Goal: Information Seeking & Learning: Learn about a topic

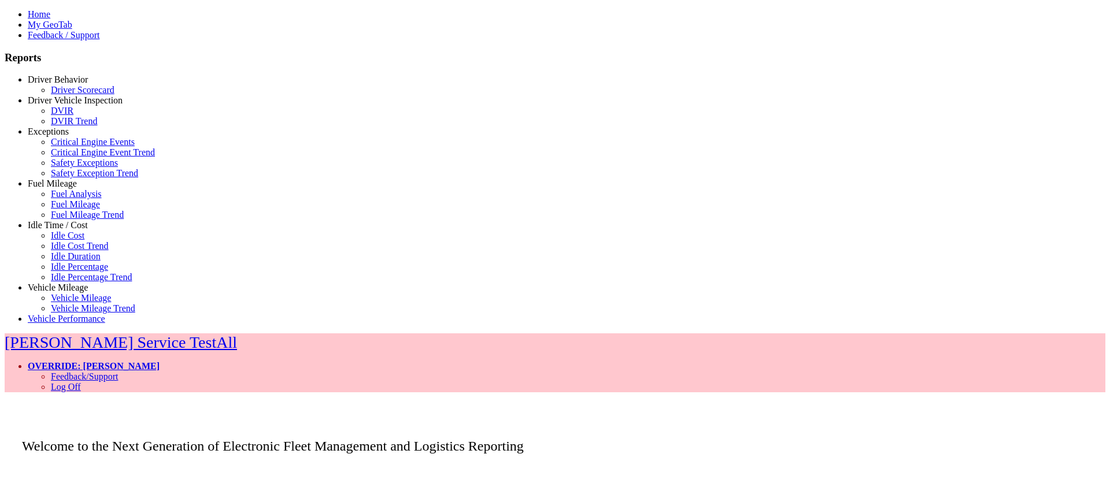
click at [53, 189] on link "Fuel Mileage" at bounding box center [52, 184] width 49 height 10
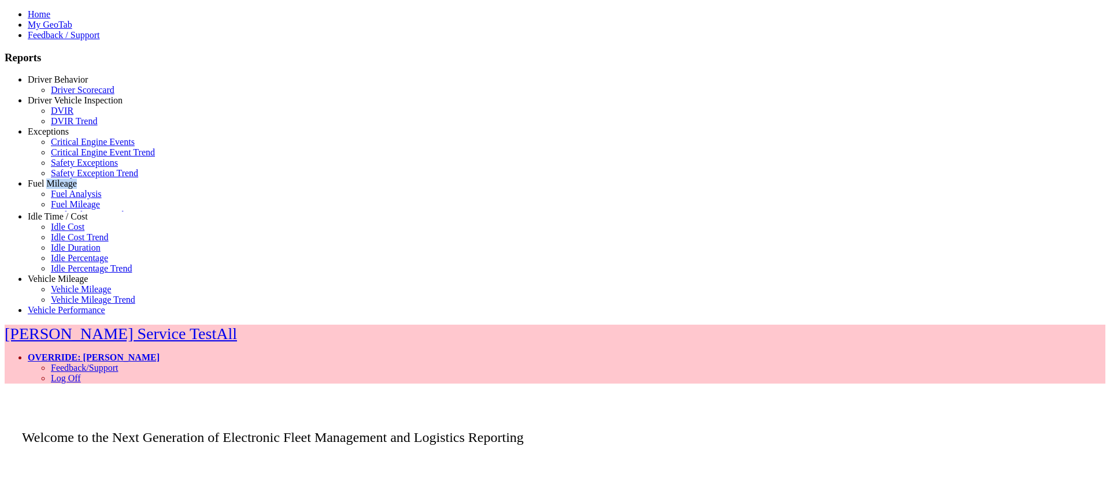
click at [53, 189] on link "Fuel Mileage" at bounding box center [52, 184] width 49 height 10
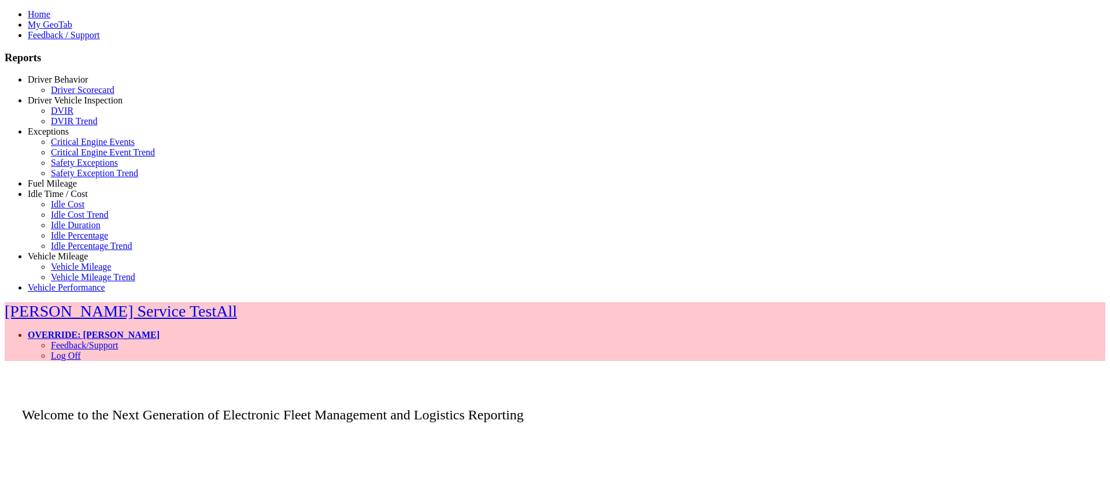
click at [57, 199] on link "Idle Time / Cost" at bounding box center [58, 194] width 60 height 10
click at [56, 241] on link "Idle Percentage" at bounding box center [79, 236] width 57 height 10
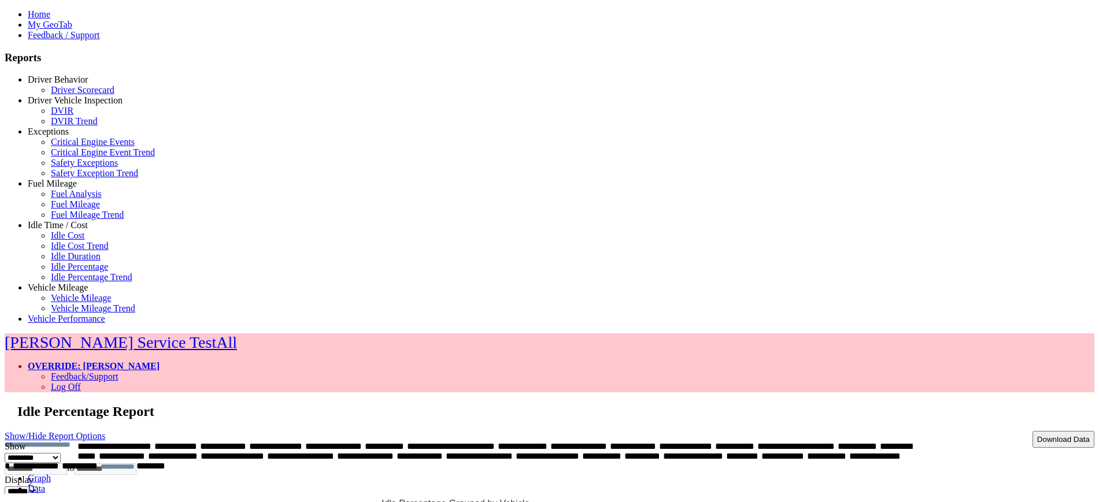
click at [45, 484] on link "Data" at bounding box center [36, 489] width 17 height 10
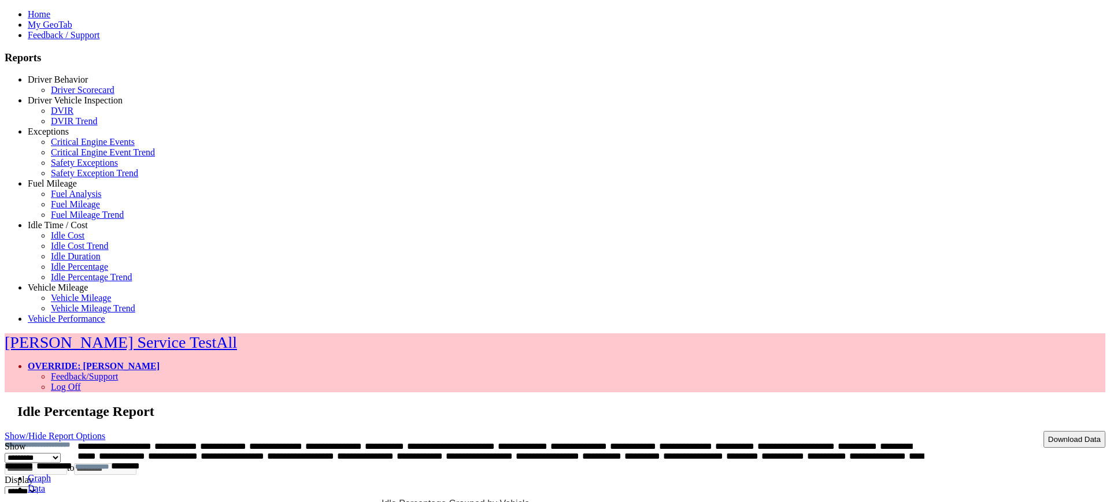
click at [51, 474] on link "Graph" at bounding box center [39, 479] width 23 height 10
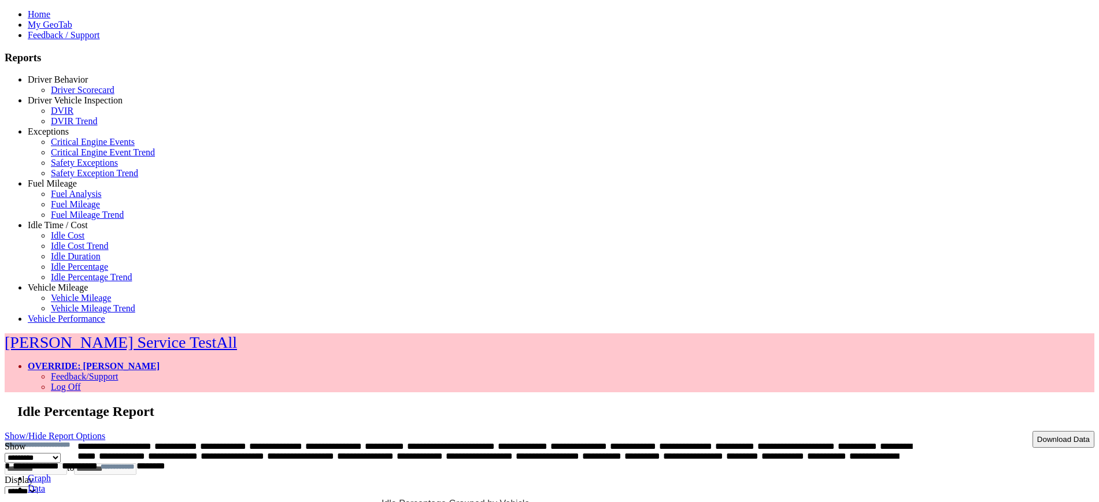
click at [105, 428] on link "Show/Hide Report Options" at bounding box center [55, 436] width 101 height 16
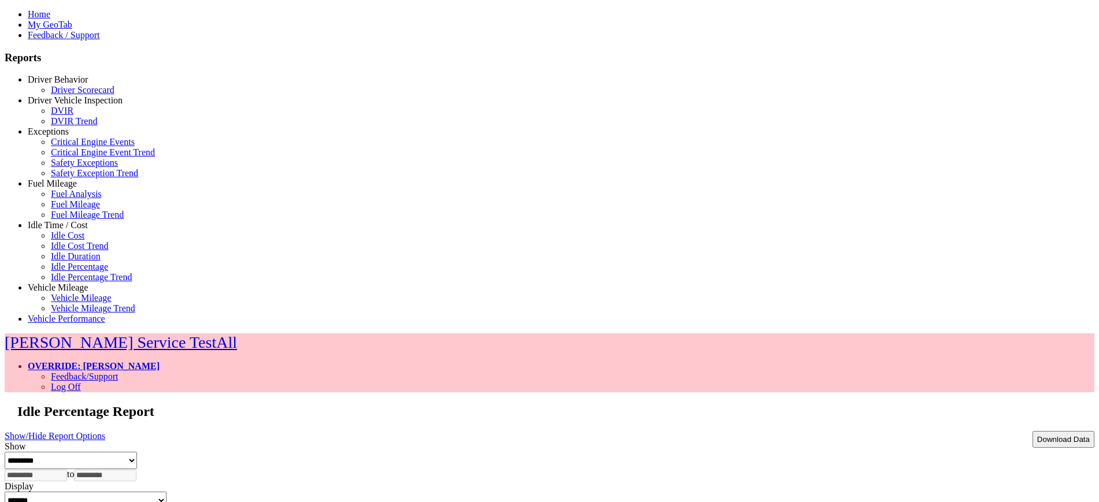
click at [105, 428] on link "Show/Hide Report Options" at bounding box center [55, 436] width 101 height 16
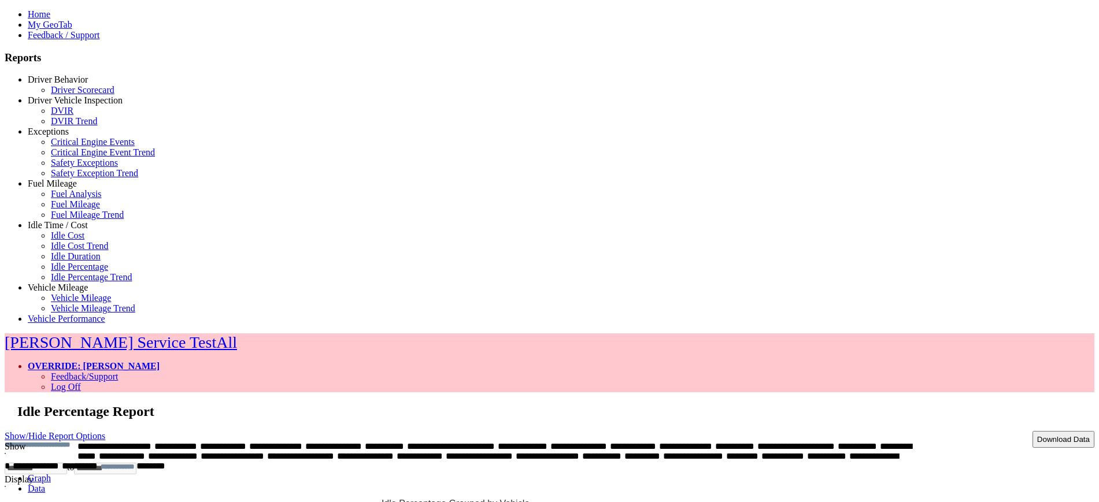
click at [45, 484] on link "Data" at bounding box center [36, 489] width 17 height 10
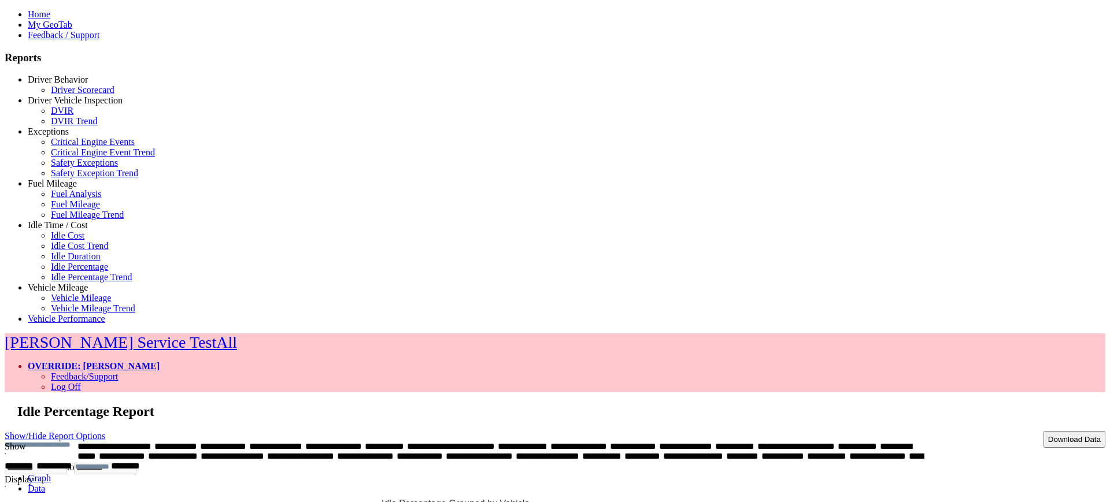
click at [51, 474] on link "Graph" at bounding box center [39, 479] width 23 height 10
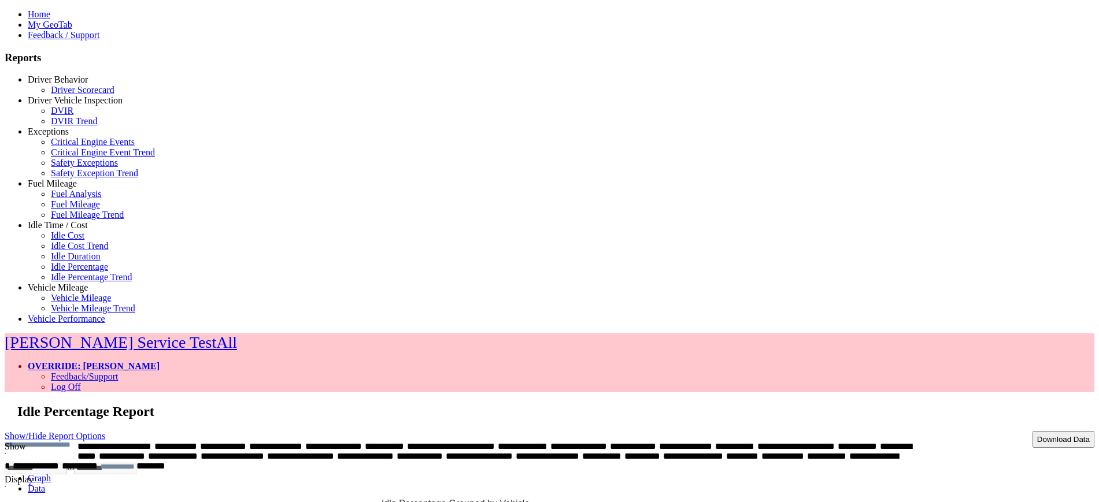
click at [257, 474] on ul "Graph Data" at bounding box center [550, 484] width 1090 height 21
click at [45, 484] on link "Data" at bounding box center [36, 489] width 17 height 10
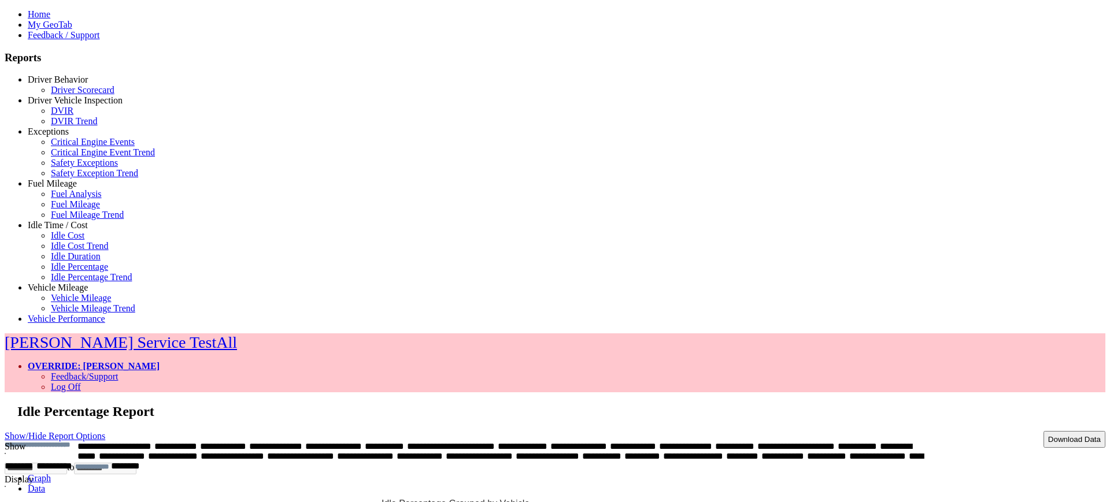
click at [51, 474] on link "Graph" at bounding box center [39, 479] width 23 height 10
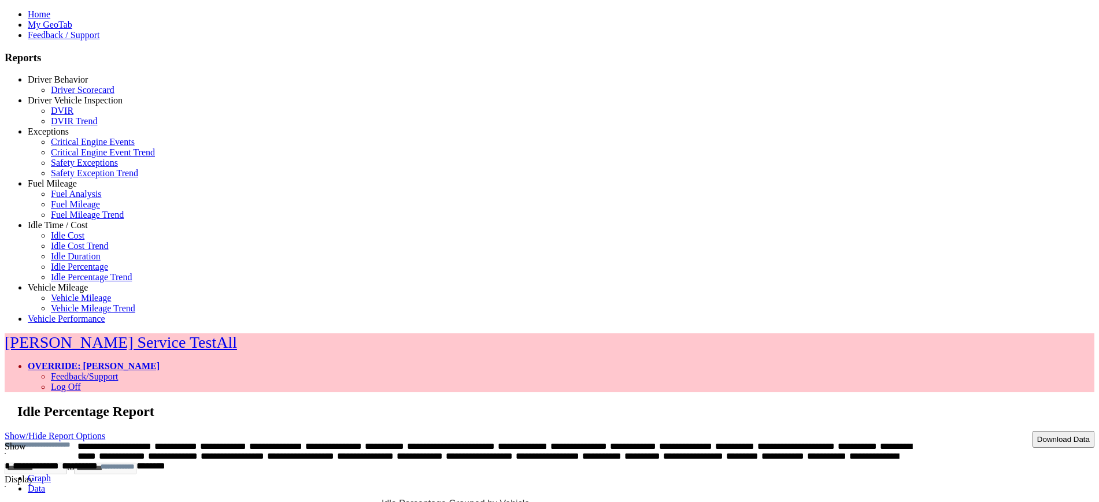
click at [105, 428] on link "Show/Hide Report Options" at bounding box center [55, 436] width 101 height 16
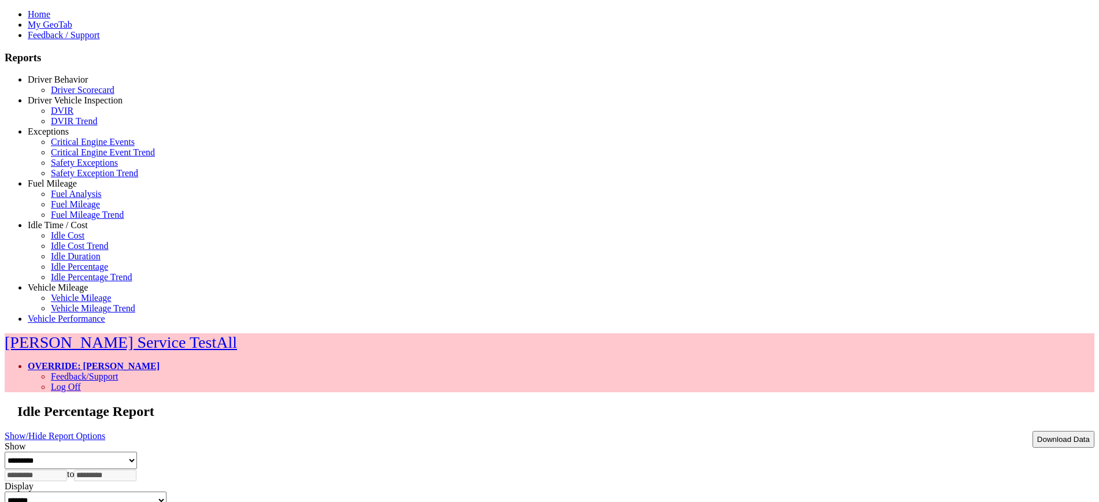
click at [105, 428] on link "Show/Hide Report Options" at bounding box center [55, 436] width 101 height 16
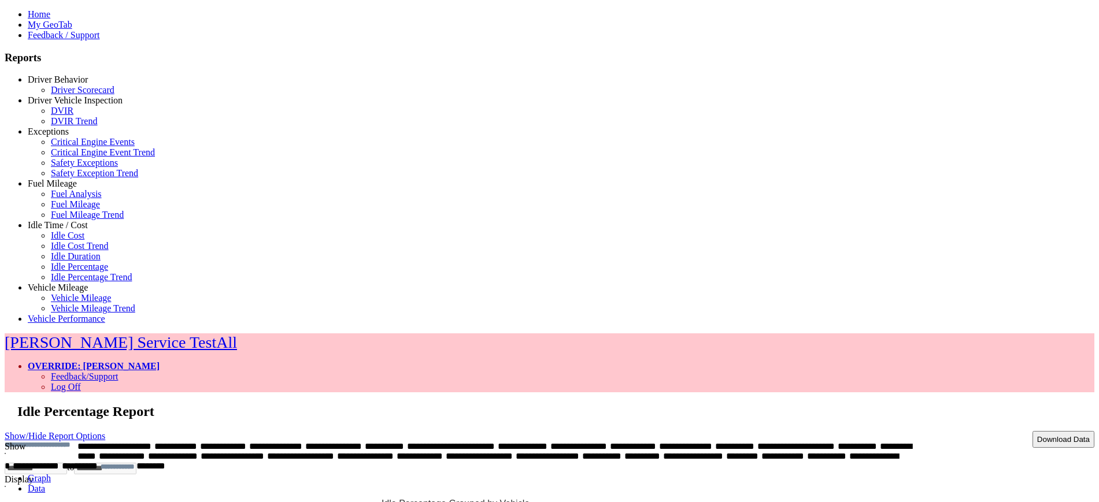
click at [45, 484] on link "Data" at bounding box center [36, 489] width 17 height 10
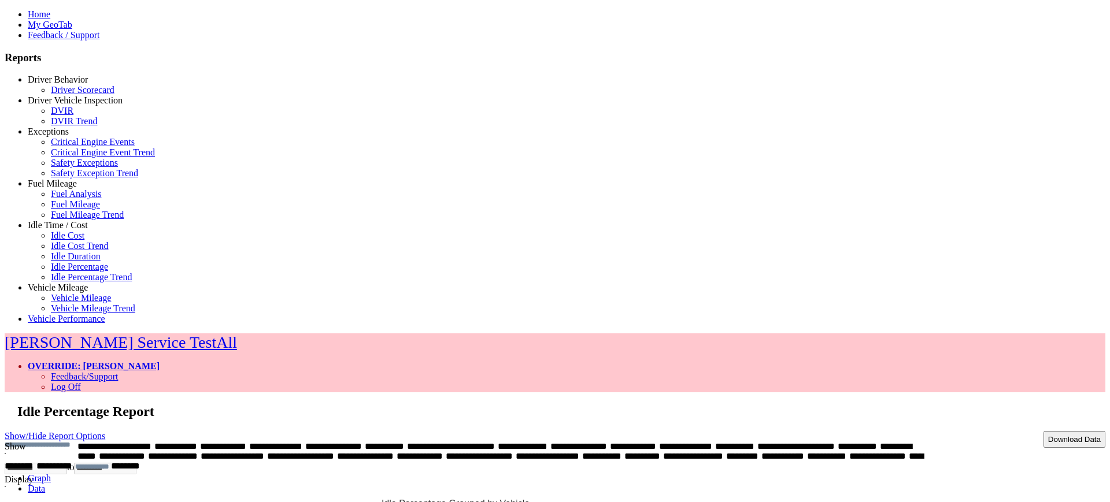
click at [51, 474] on link "Graph" at bounding box center [39, 479] width 23 height 10
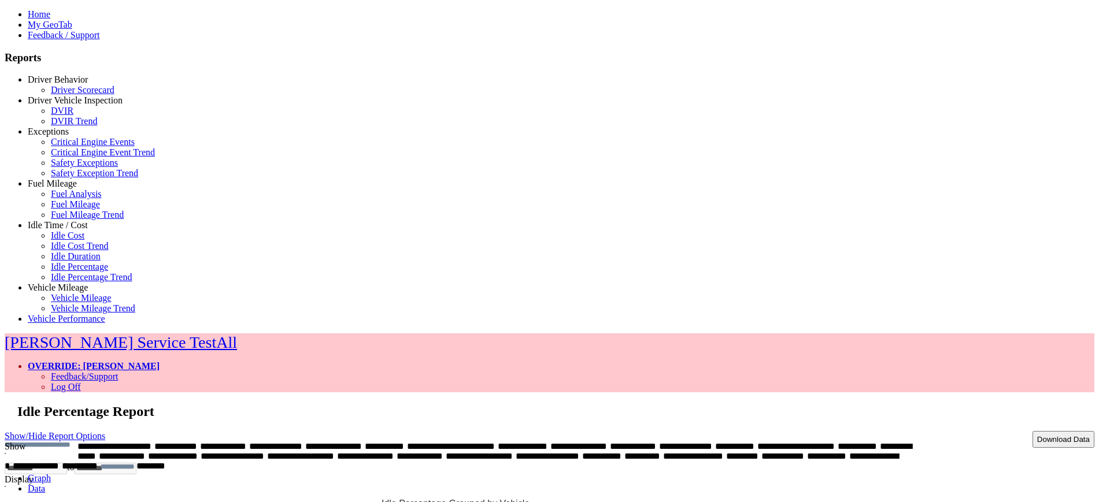
click at [105, 428] on link "Show/Hide Report Options" at bounding box center [55, 436] width 101 height 16
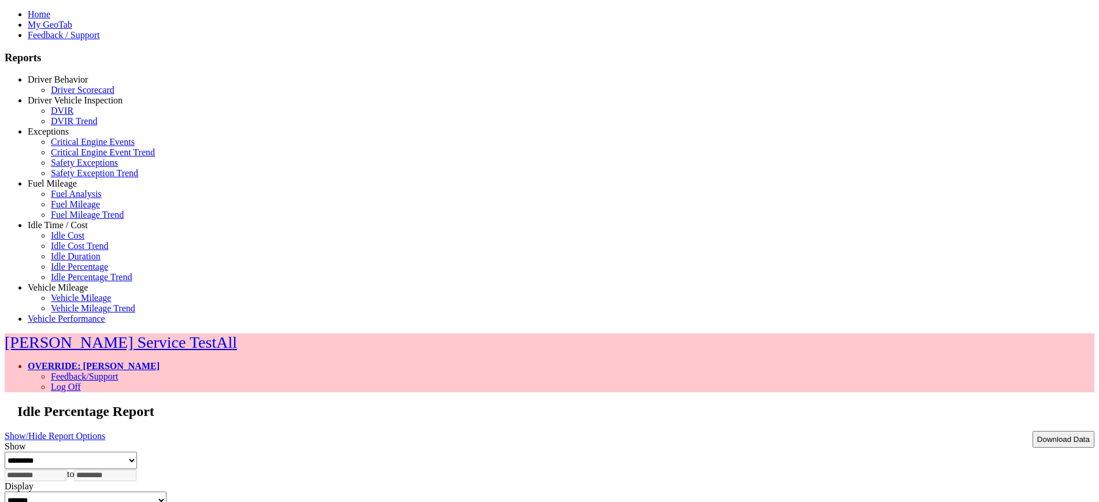
type input "**********"
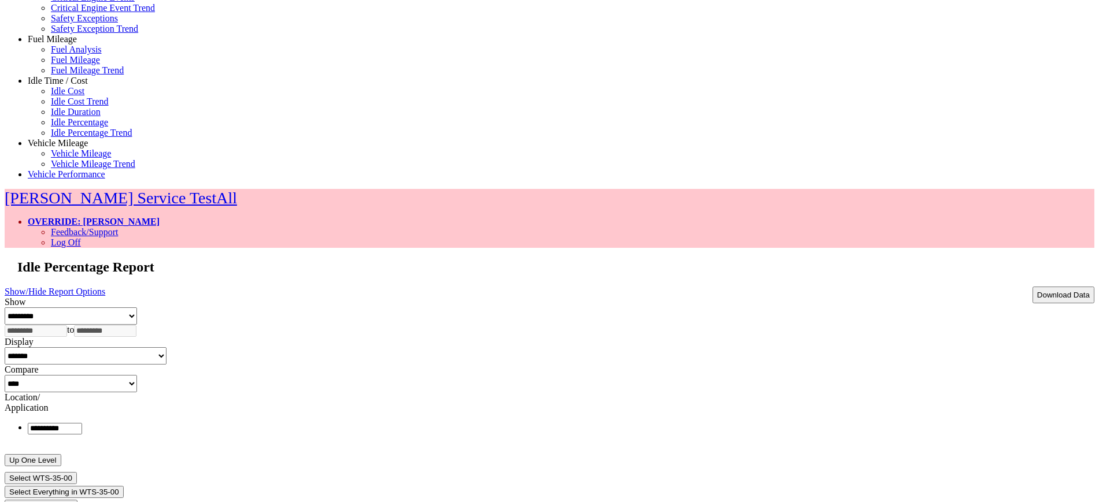
scroll to position [0, 0]
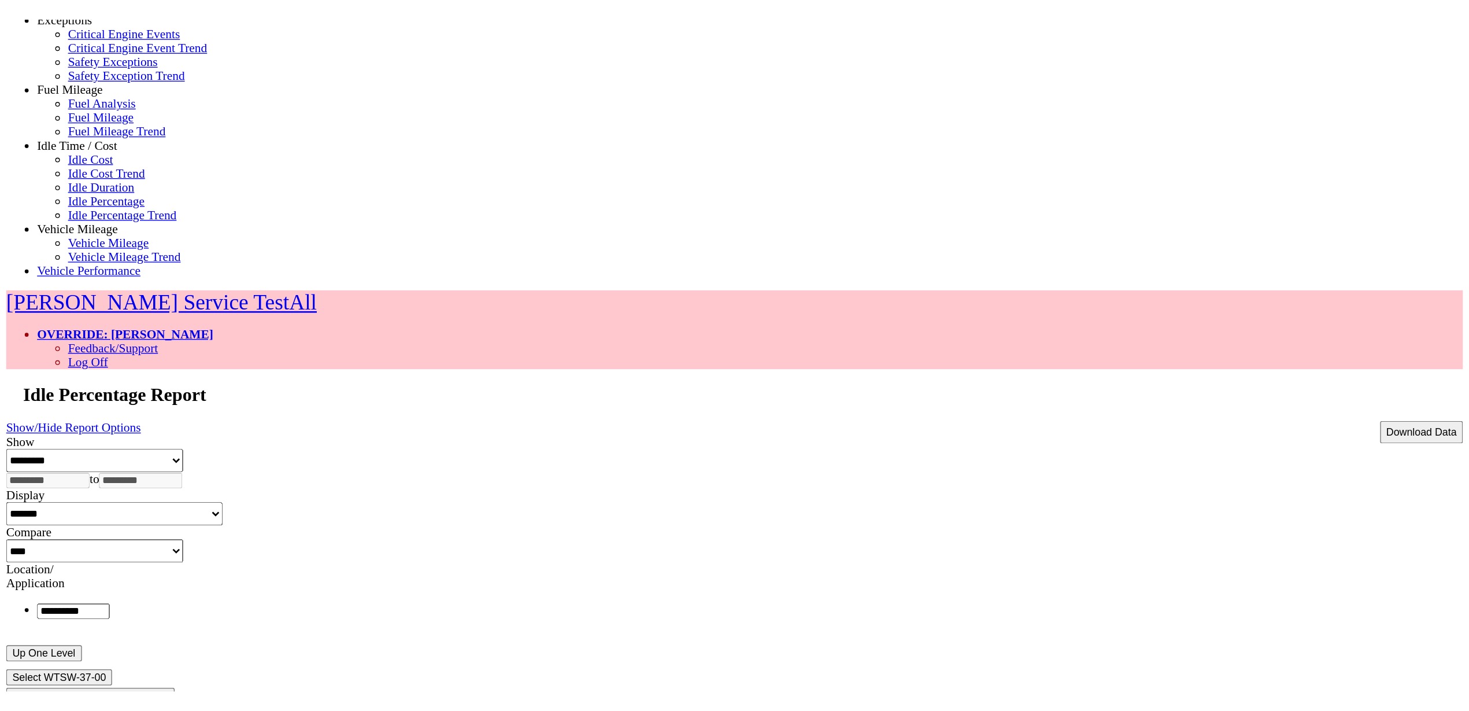
scroll to position [59, 0]
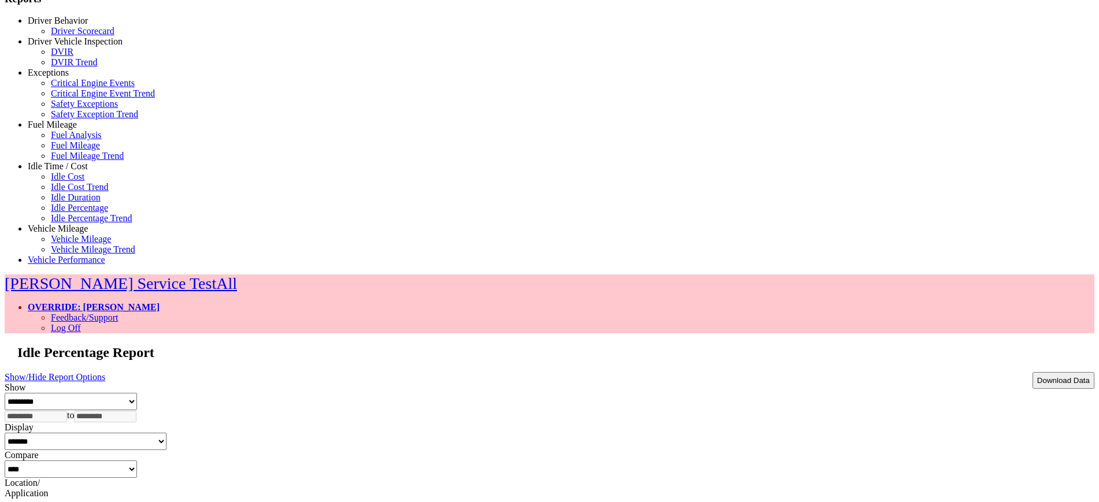
type input "**********"
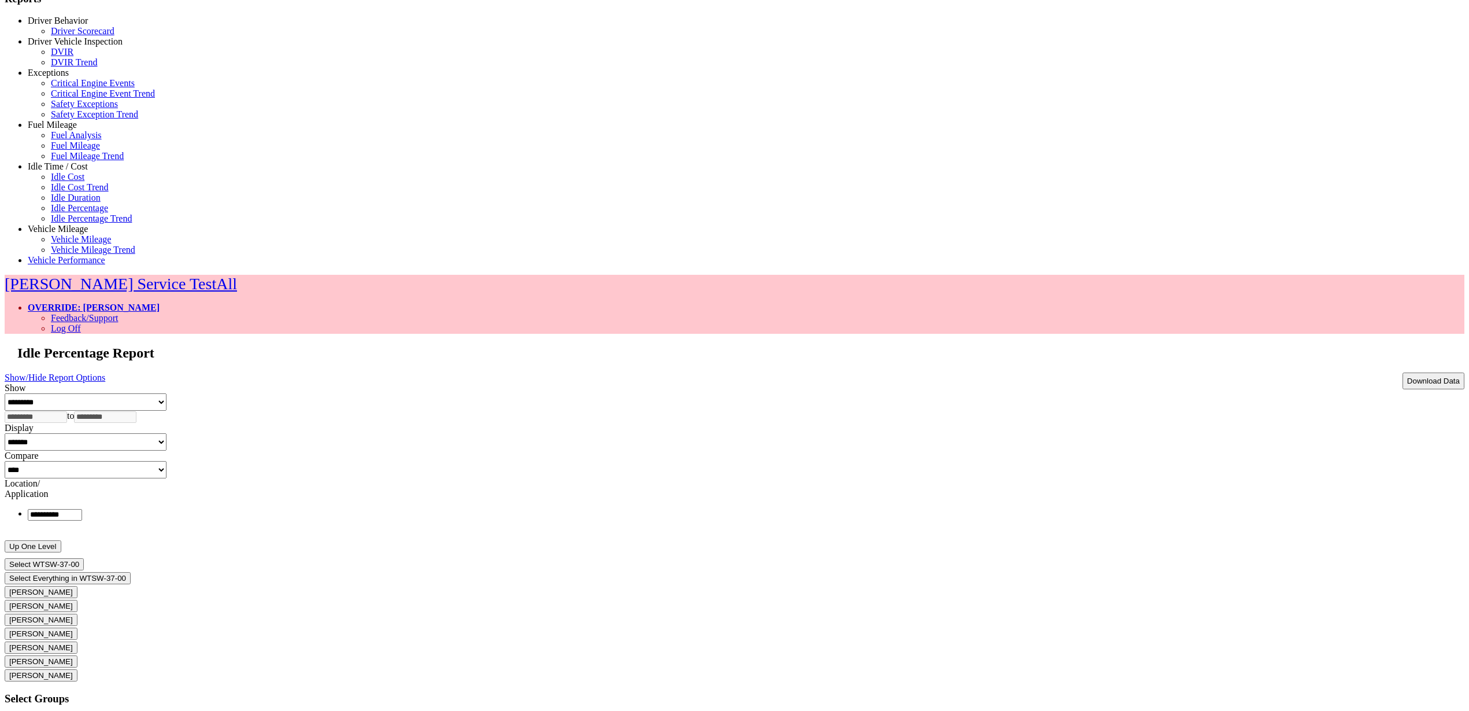
click at [9, 502] on span "button" at bounding box center [9, 722] width 0 height 9
click at [53, 502] on button "WTS-35-00" at bounding box center [29, 662] width 49 height 12
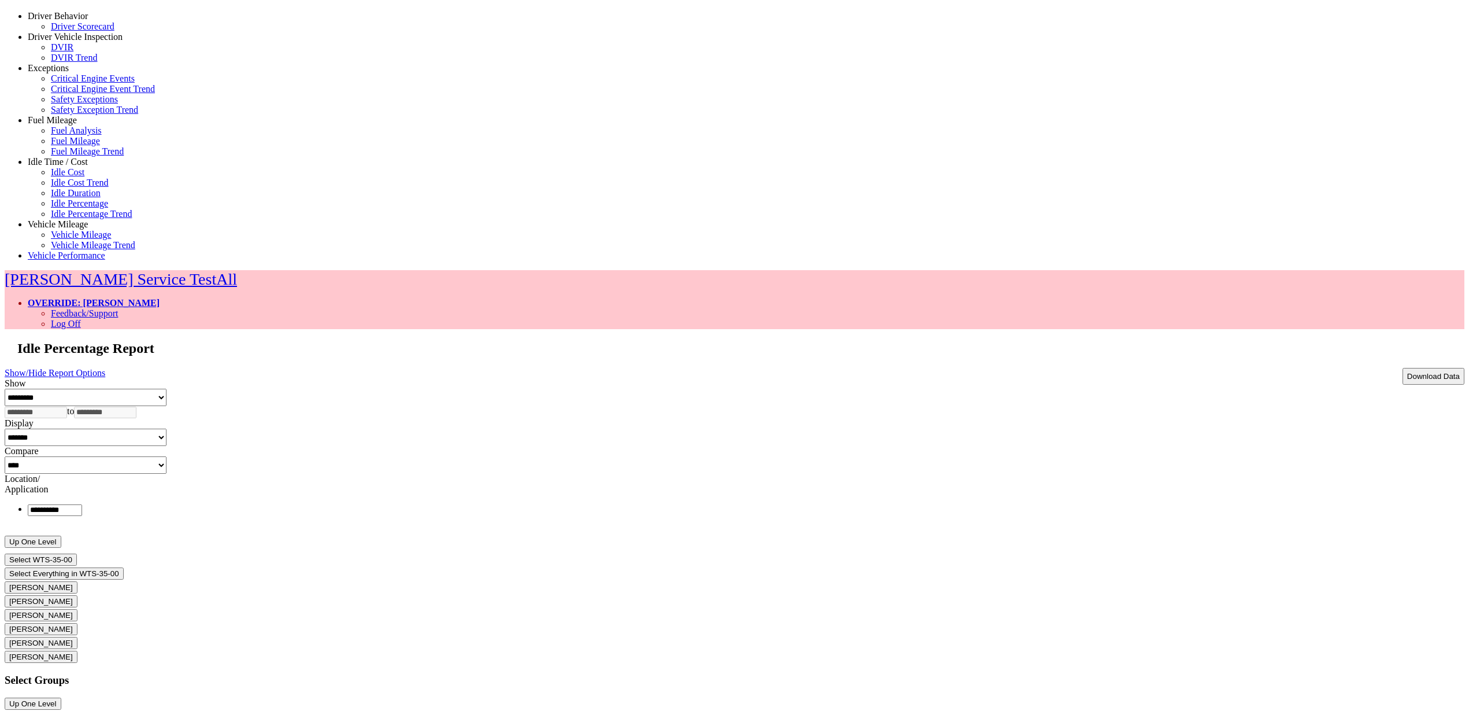
scroll to position [62, 0]
click at [51, 210] on link "Idle Percentage" at bounding box center [79, 205] width 57 height 10
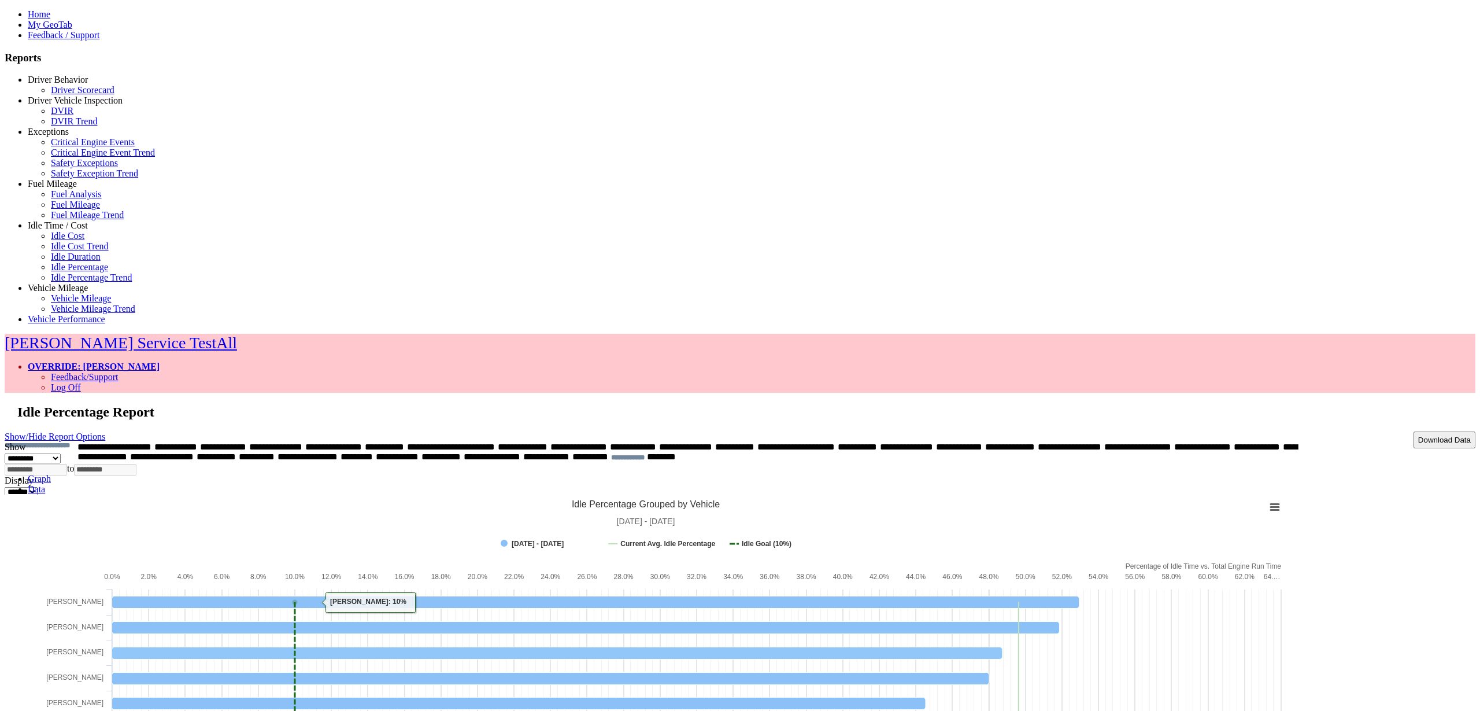
click at [198, 431] on div "**********" at bounding box center [740, 436] width 1471 height 10
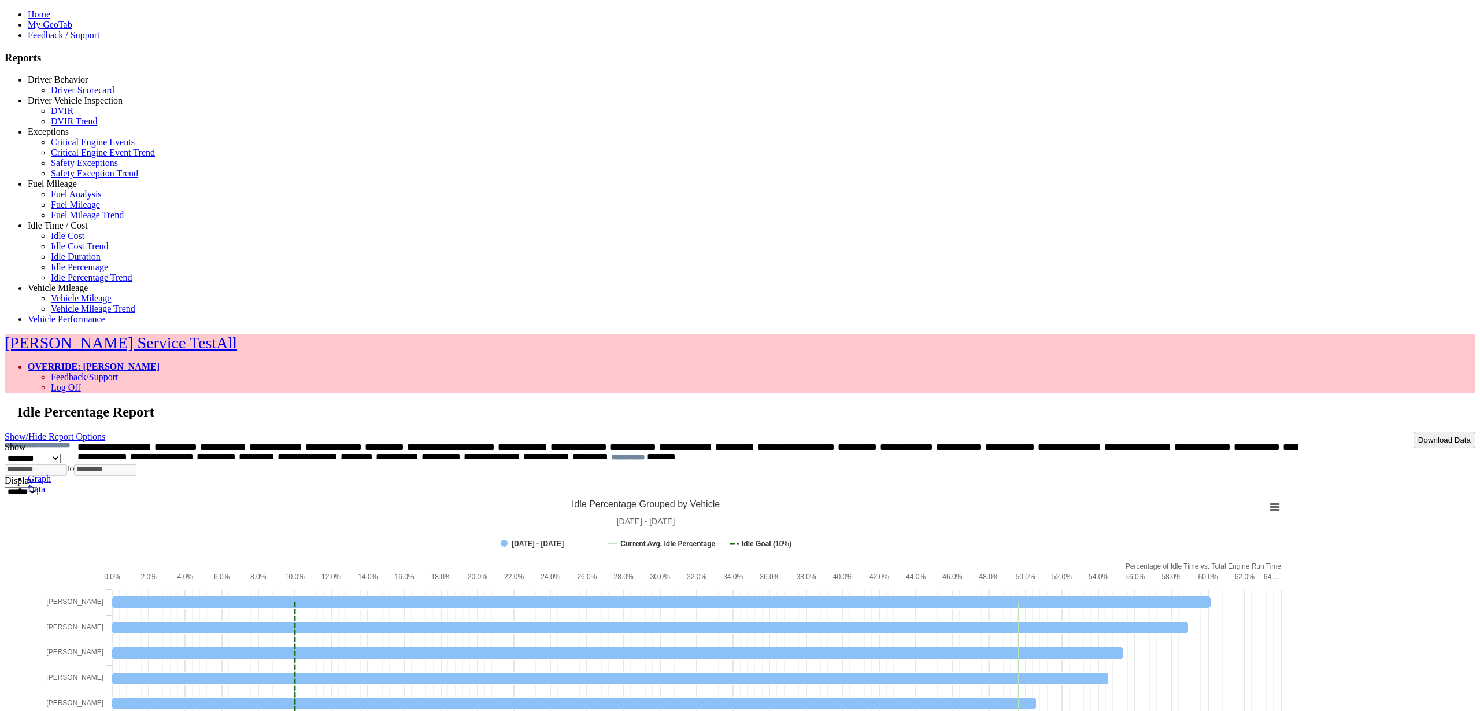
click at [105, 428] on link "Show/Hide Report Options" at bounding box center [55, 436] width 101 height 16
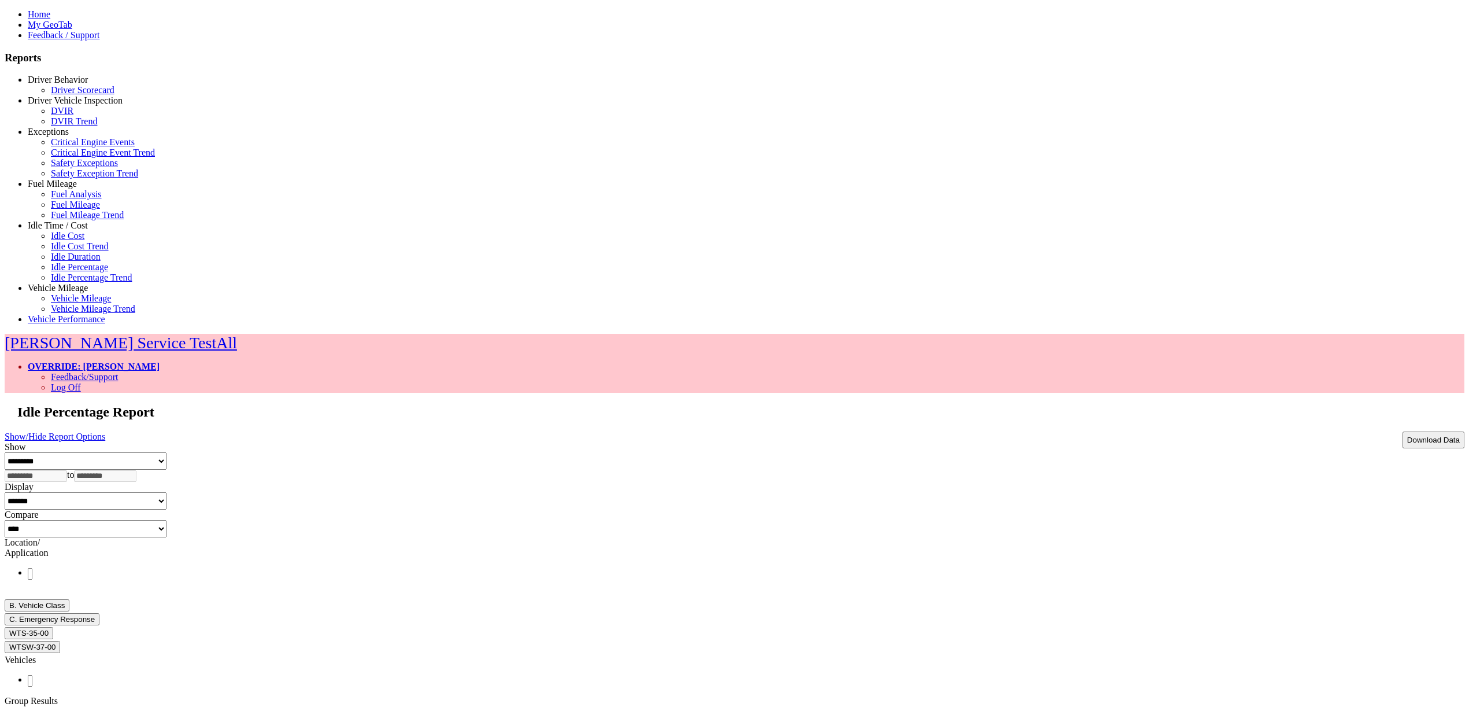
click at [1336, 442] on div "**********" at bounding box center [735, 683] width 1460 height 482
click at [1331, 599] on span "B. Vehicle Class C. Emergency Response WTS-35-00 WTSW-37-00" at bounding box center [735, 626] width 1460 height 54
click at [53, 710] on button "WTS-35-00" at bounding box center [29, 721] width 49 height 12
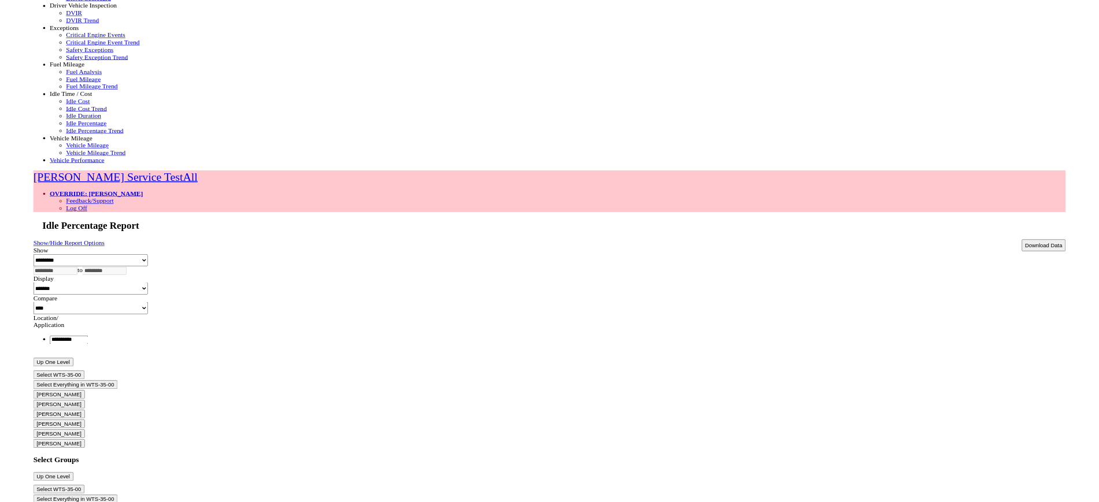
scroll to position [92, 0]
